Goal: Navigation & Orientation: Go to known website

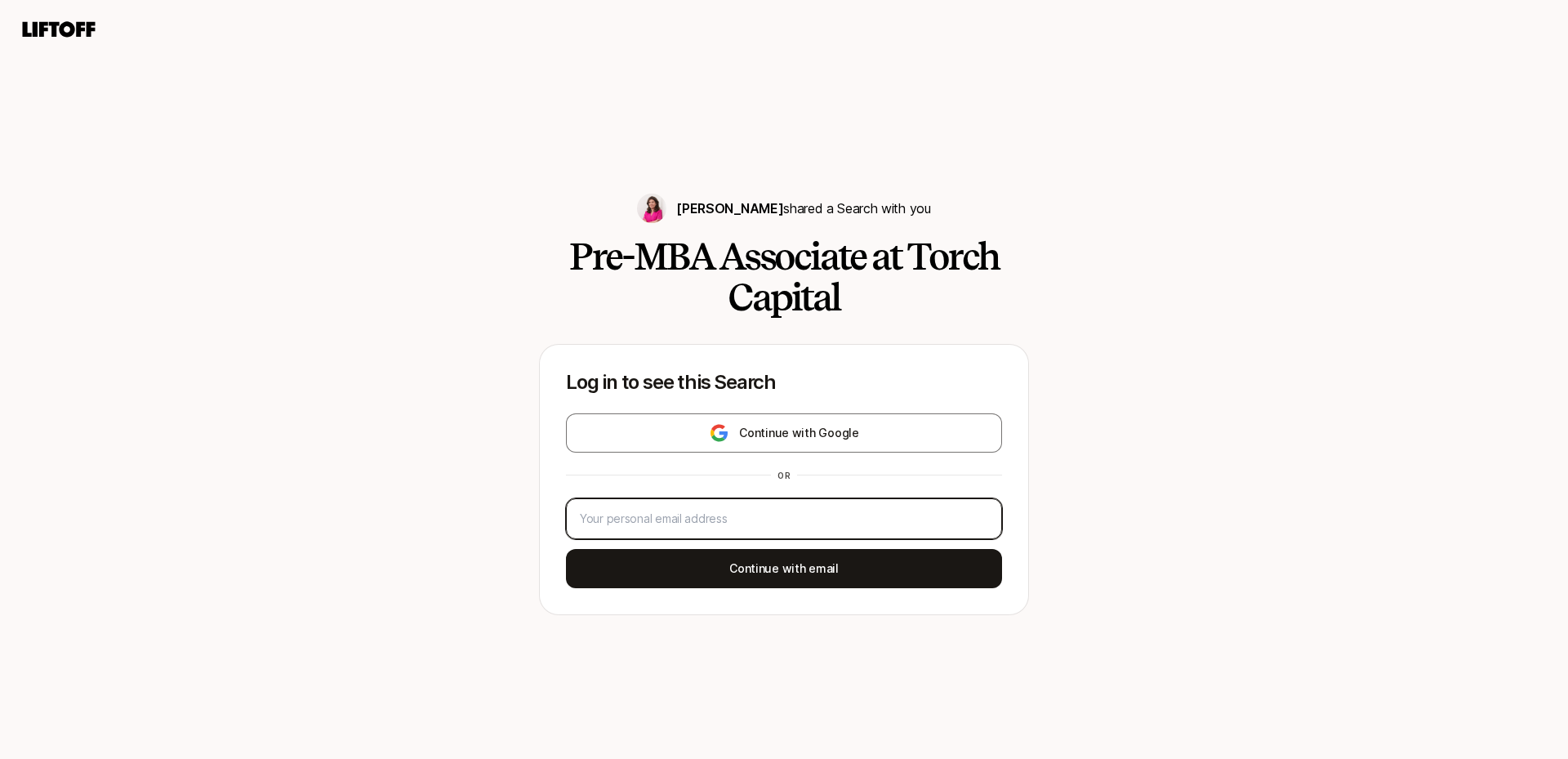
click at [758, 521] on input "email" at bounding box center [784, 518] width 408 height 19
type input "[EMAIL_ADDRESS][DOMAIN_NAME]"
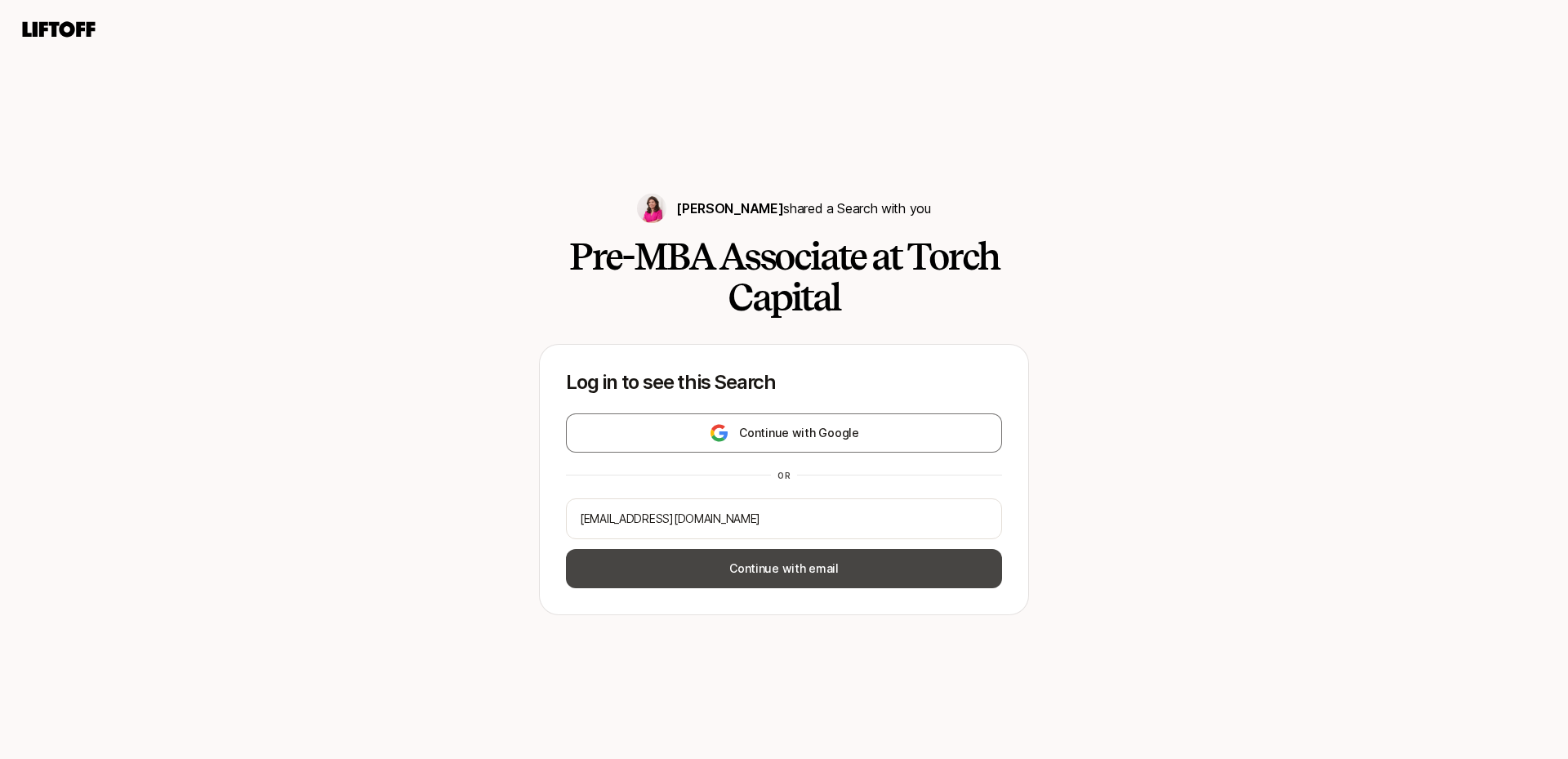
click at [747, 565] on button "Continue with email" at bounding box center [784, 569] width 436 height 39
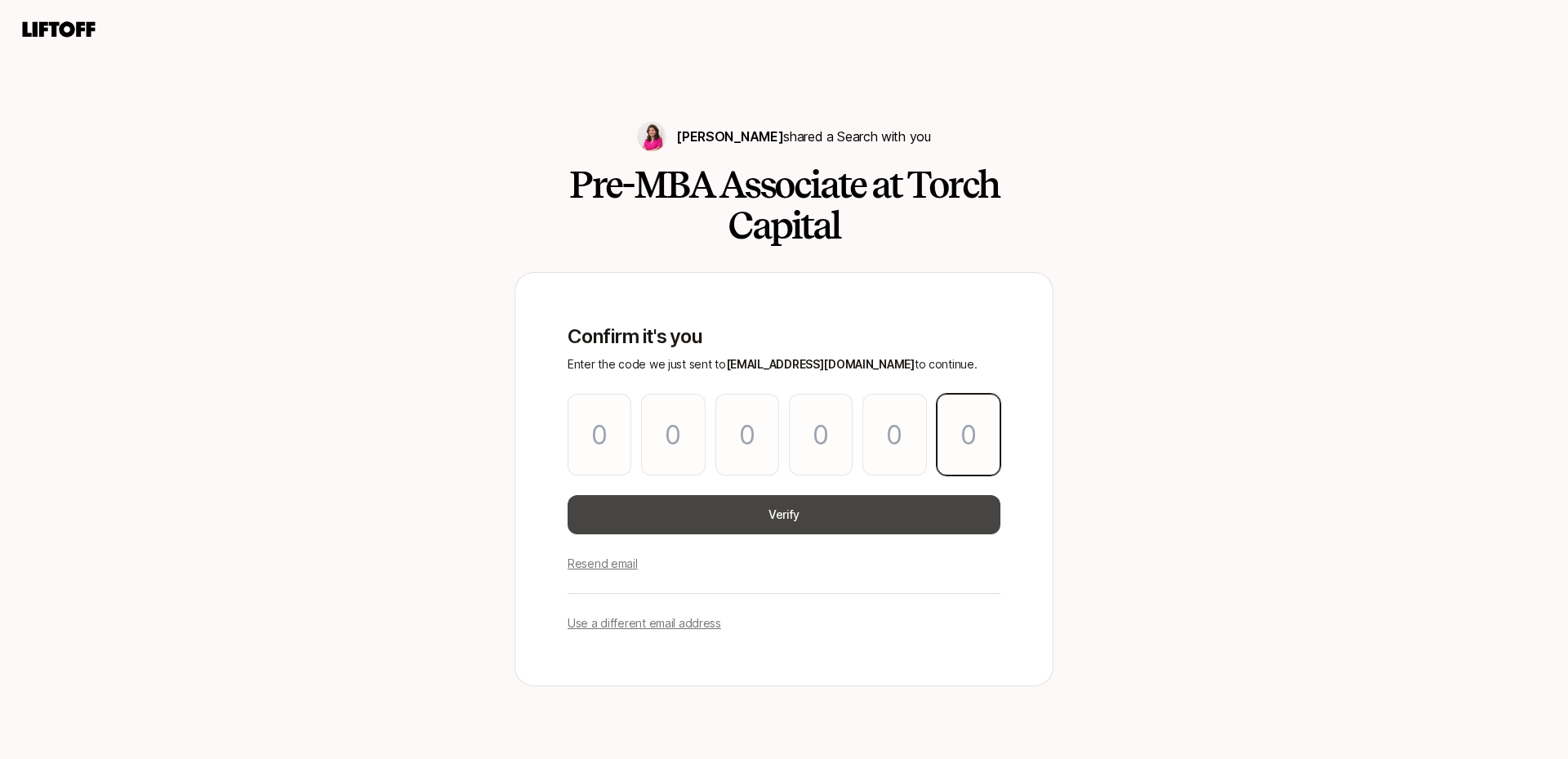
paste input "9"
type input "6"
type input "7"
type input "8"
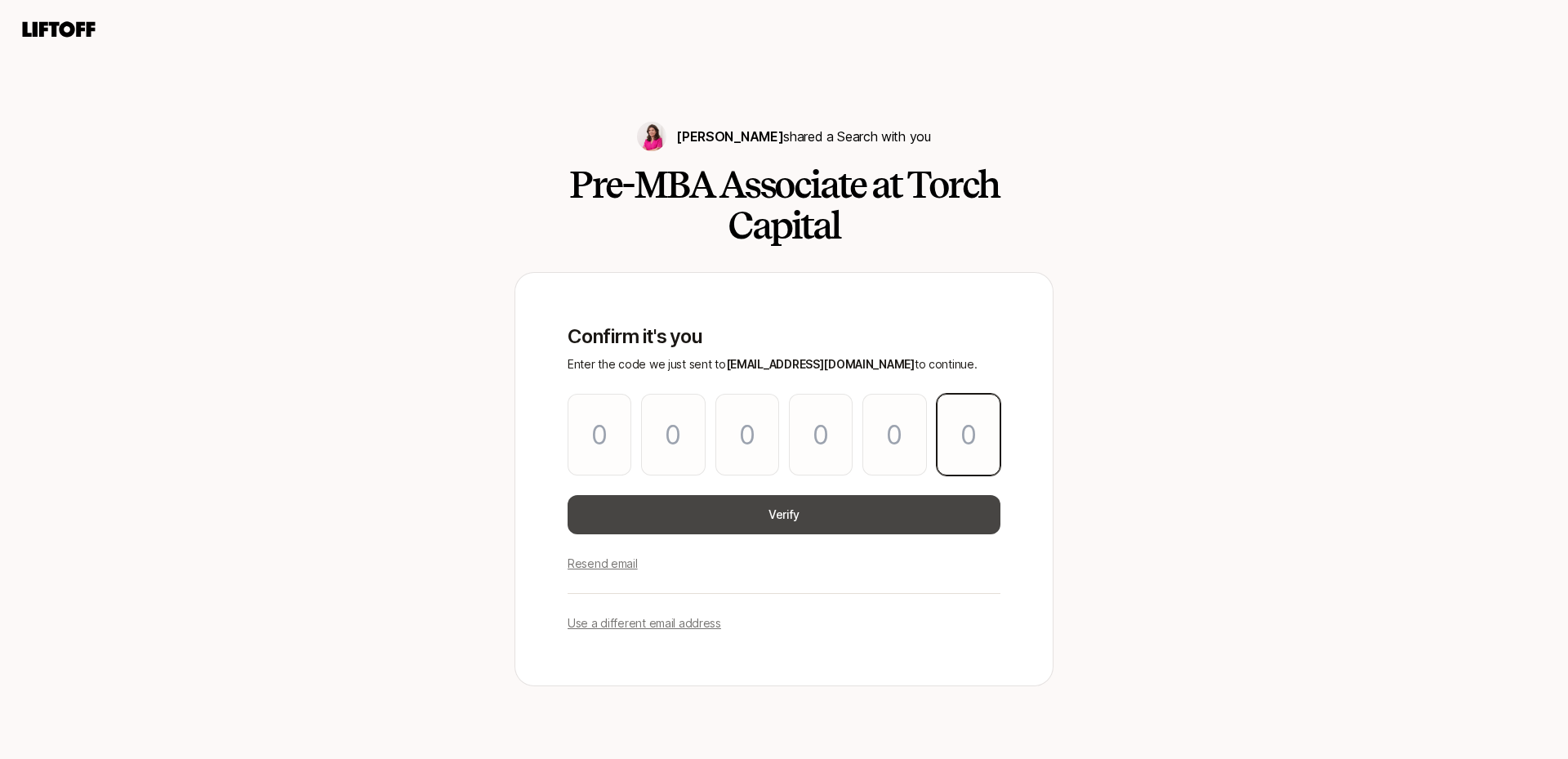
type input "8"
type input "9"
click at [763, 526] on button "Verify" at bounding box center [784, 515] width 433 height 39
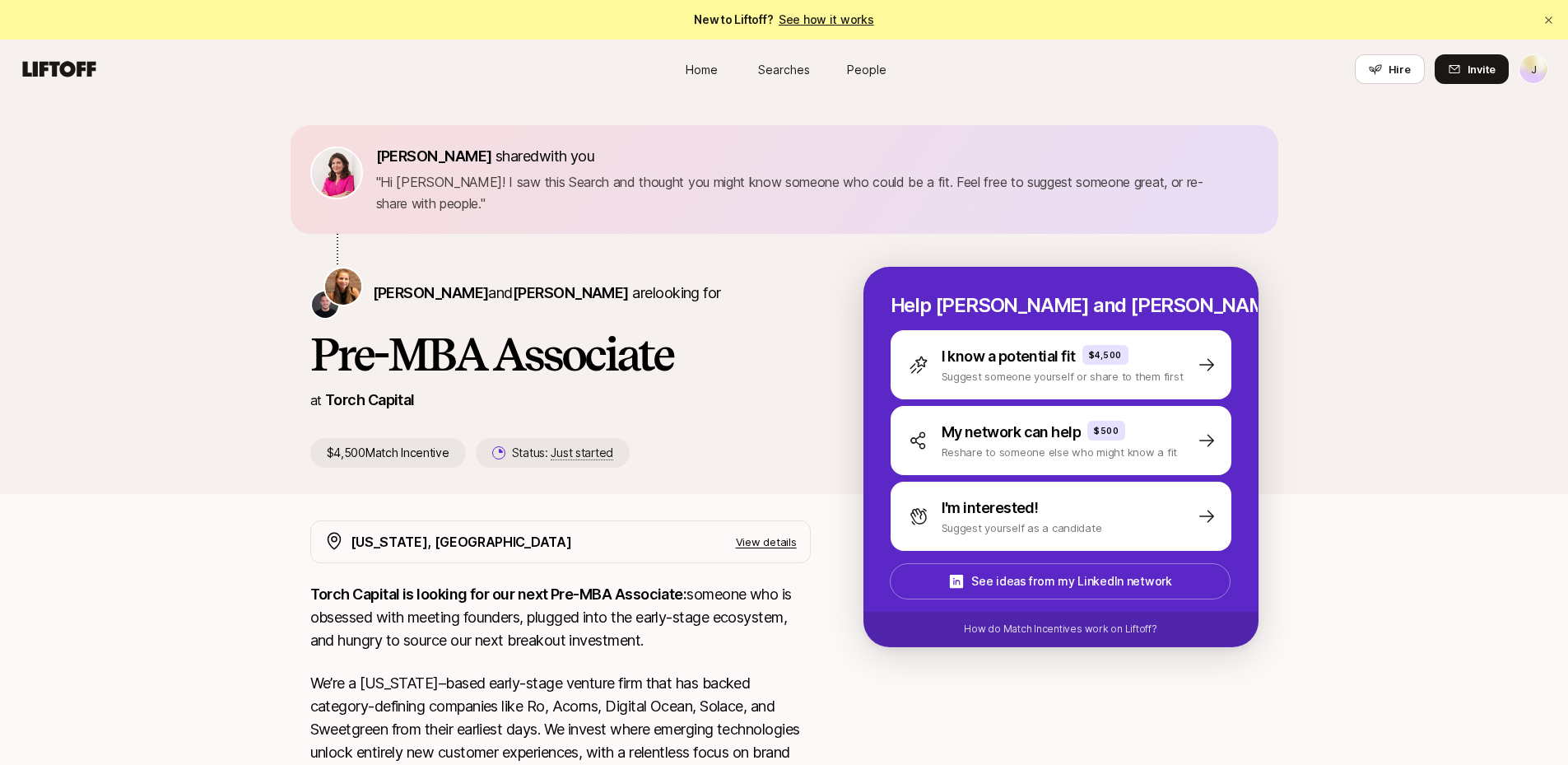
click at [1544, 72] on html "New to Liftoff? See how it works J Home Searches People Hire Home Searches Peop…" at bounding box center [784, 382] width 1568 height 765
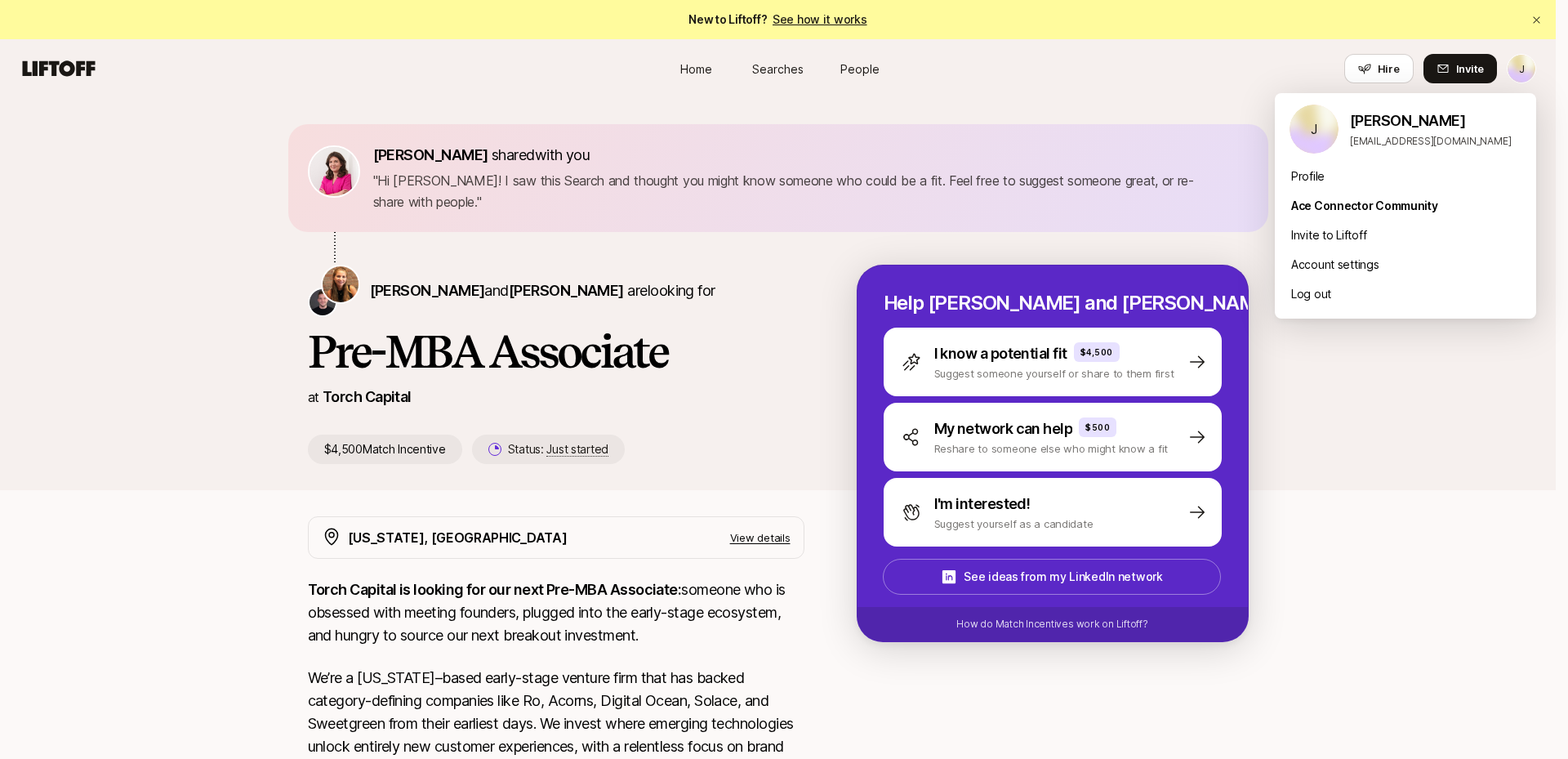
click at [1460, 486] on html "New to Liftoff? See how it works J Home Searches People Hire Home Searches Peop…" at bounding box center [784, 379] width 1568 height 759
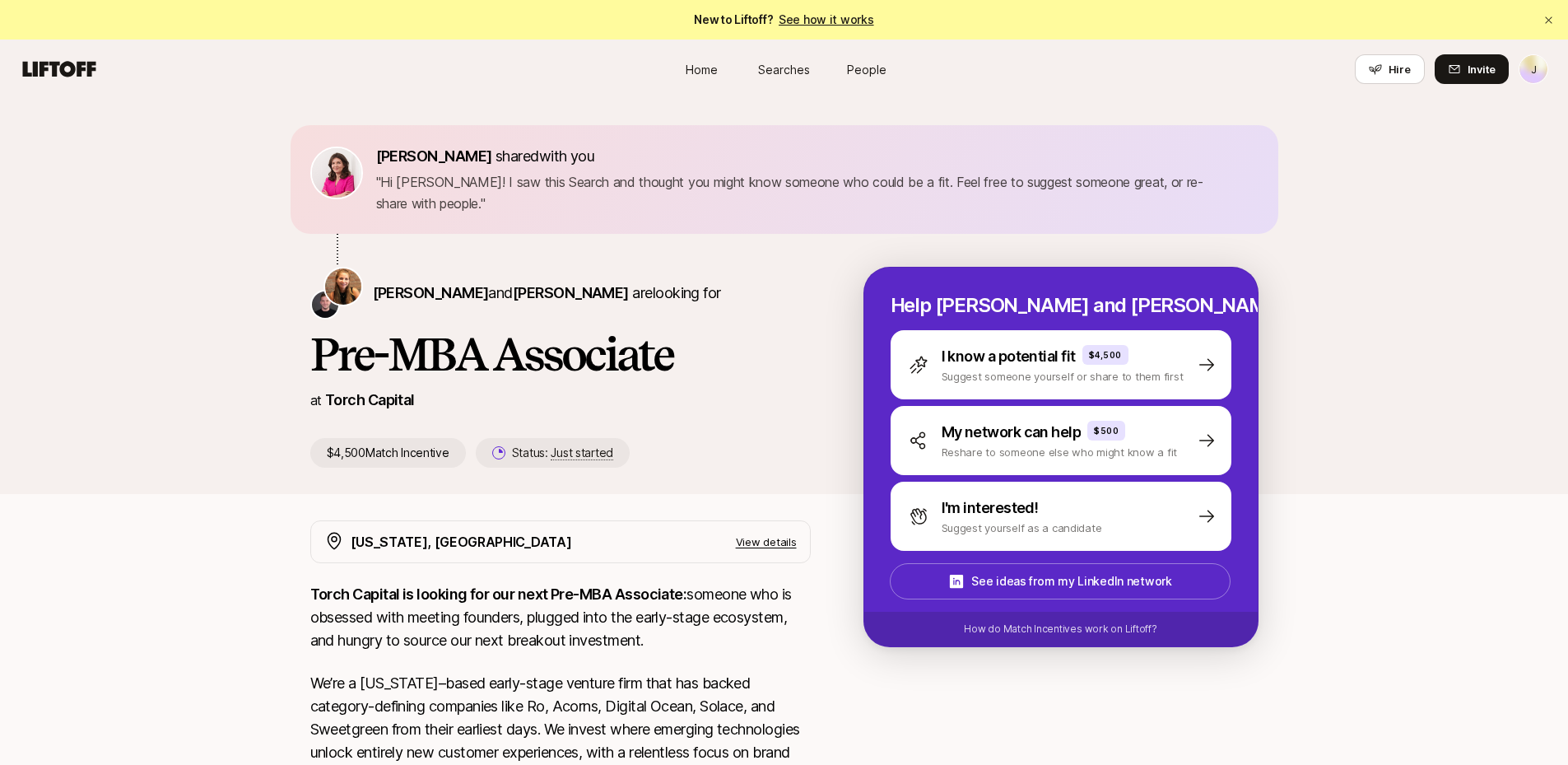
click at [712, 68] on span "Home" at bounding box center [702, 69] width 32 height 17
